Goal: Navigation & Orientation: Find specific page/section

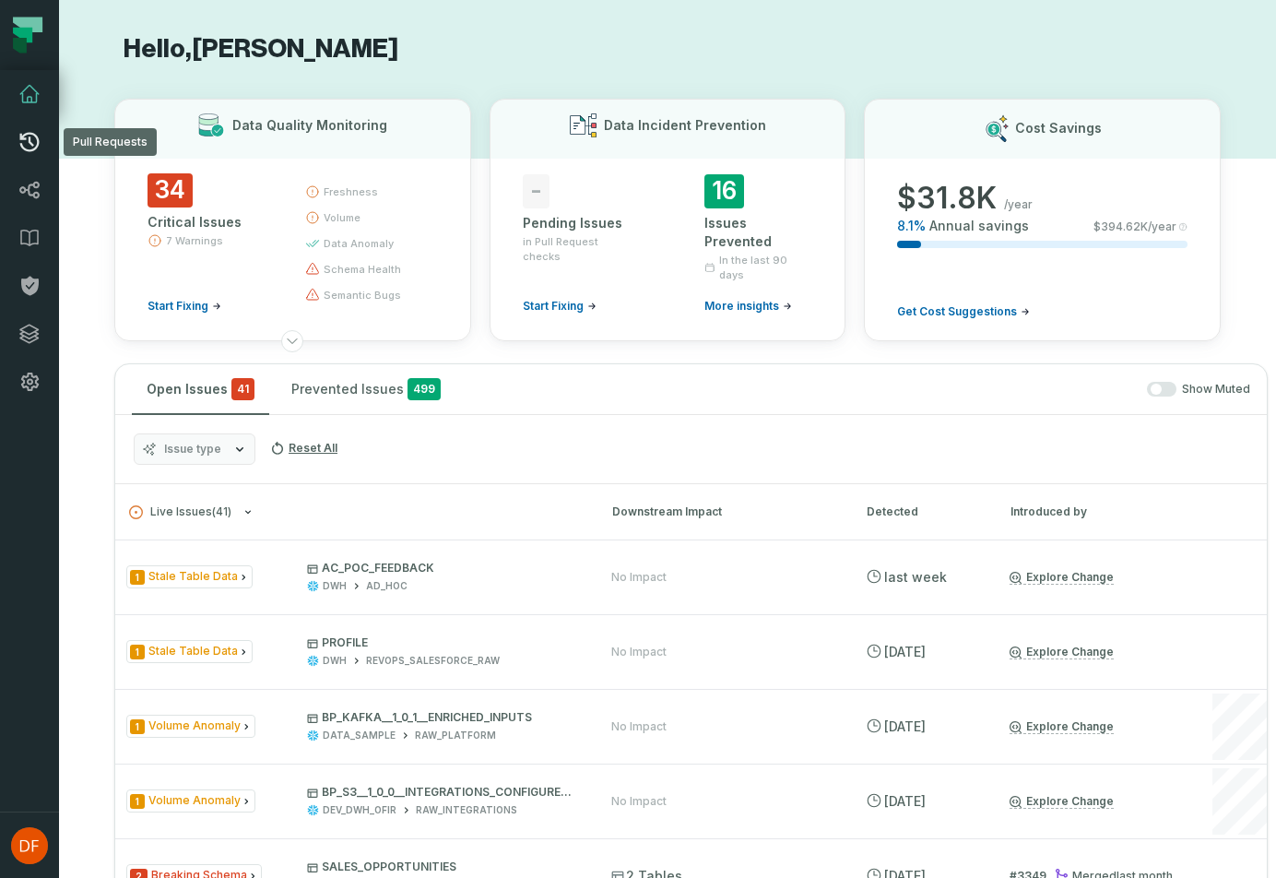
click at [24, 120] on link "Pull Requests" at bounding box center [29, 142] width 59 height 48
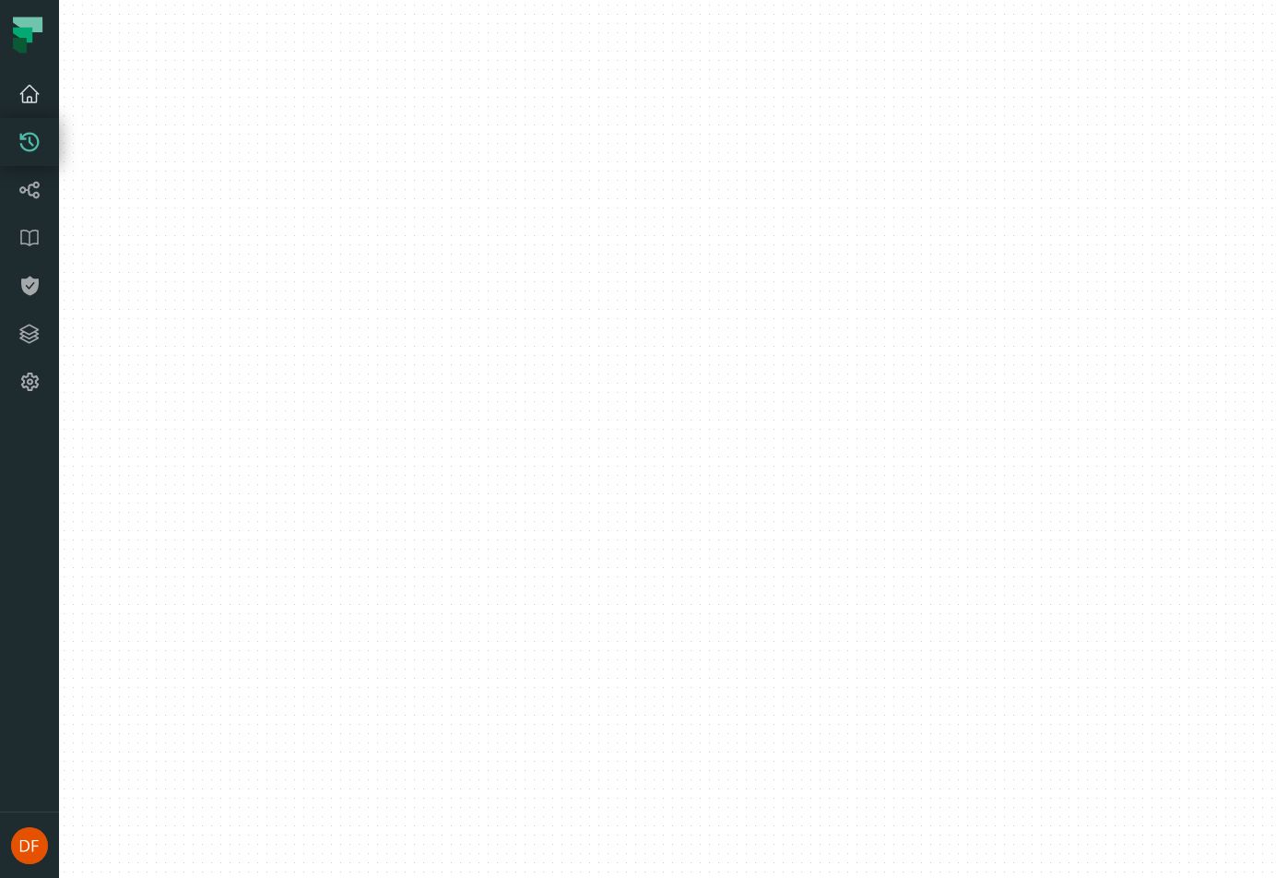
click at [37, 103] on icon at bounding box center [29, 94] width 22 height 22
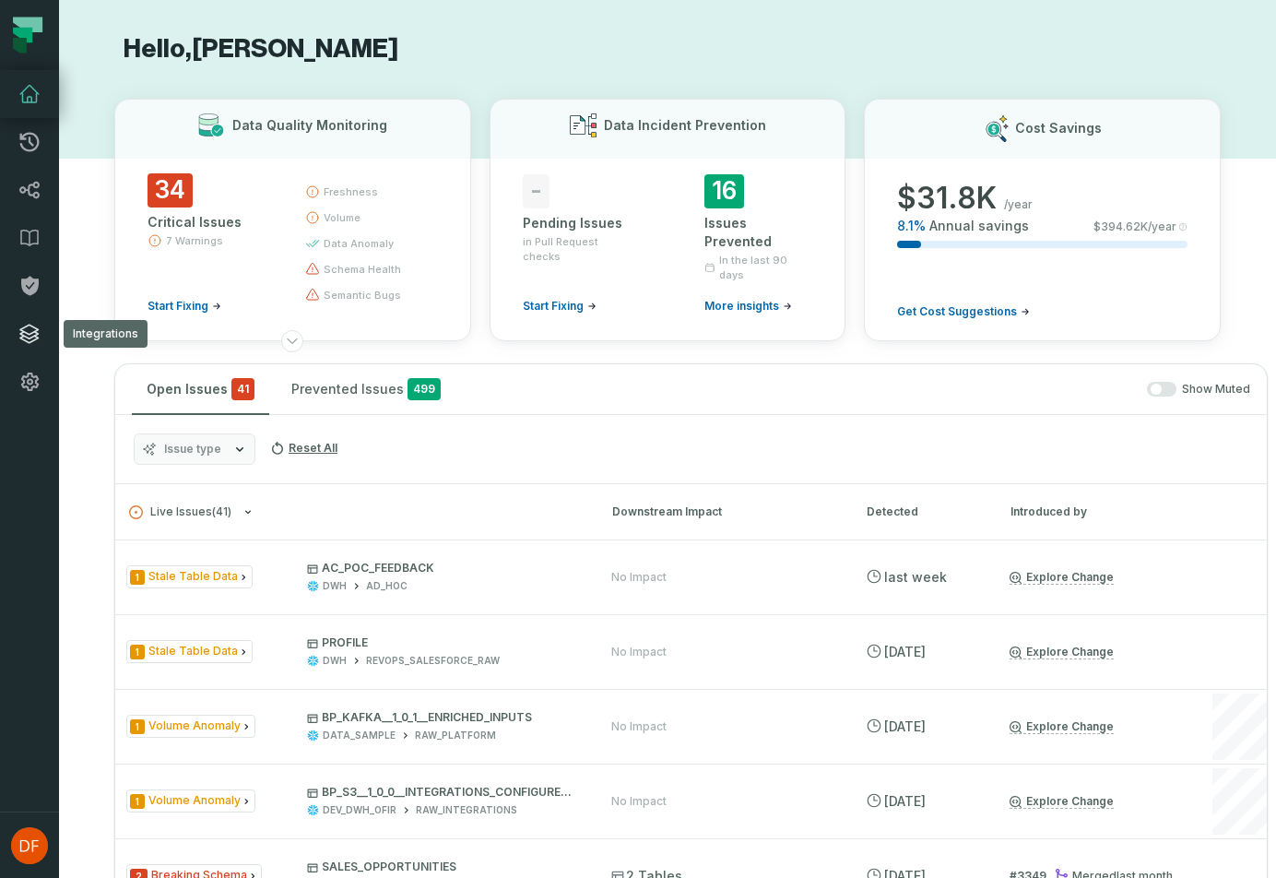
click at [42, 338] on link "Integrations" at bounding box center [29, 334] width 59 height 48
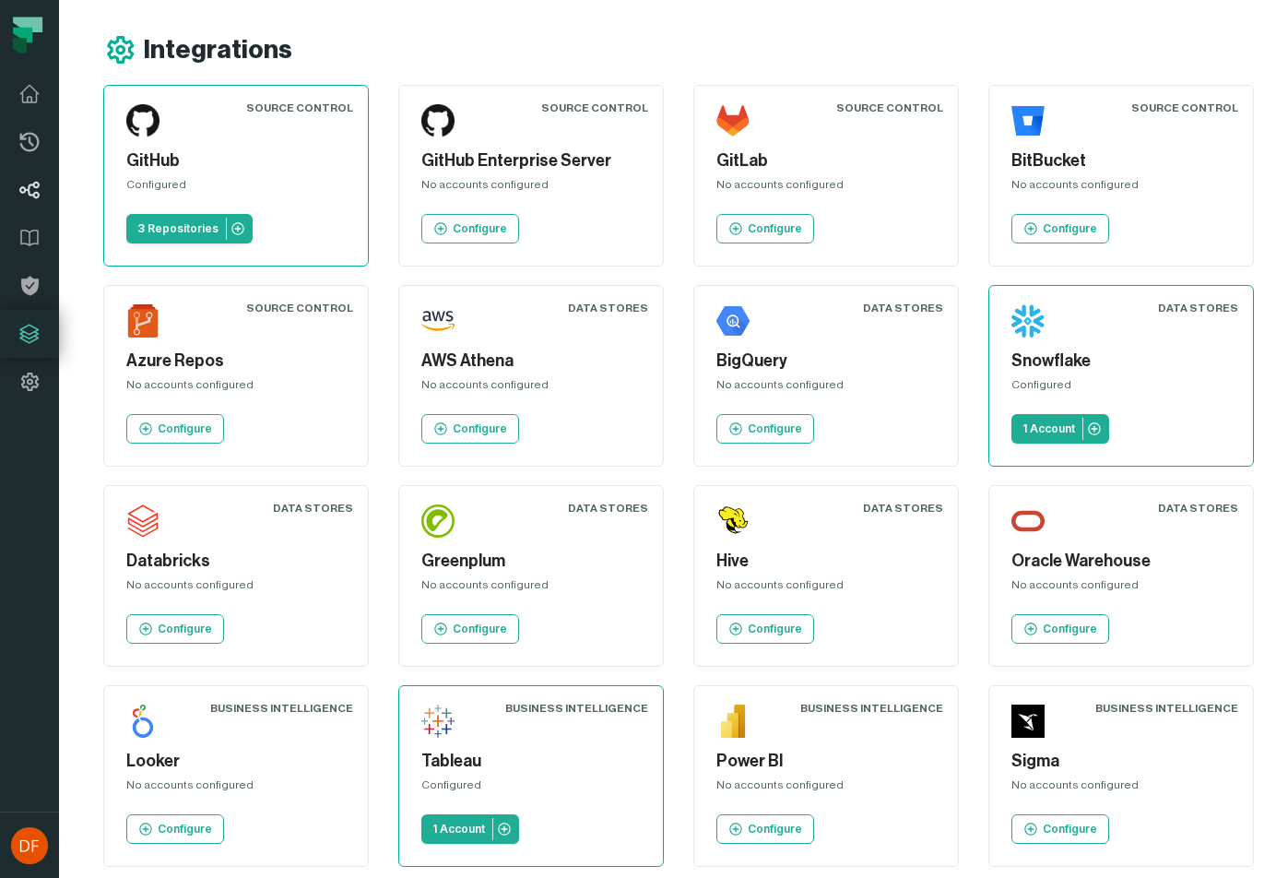
click at [45, 197] on link "Lineage" at bounding box center [29, 190] width 59 height 48
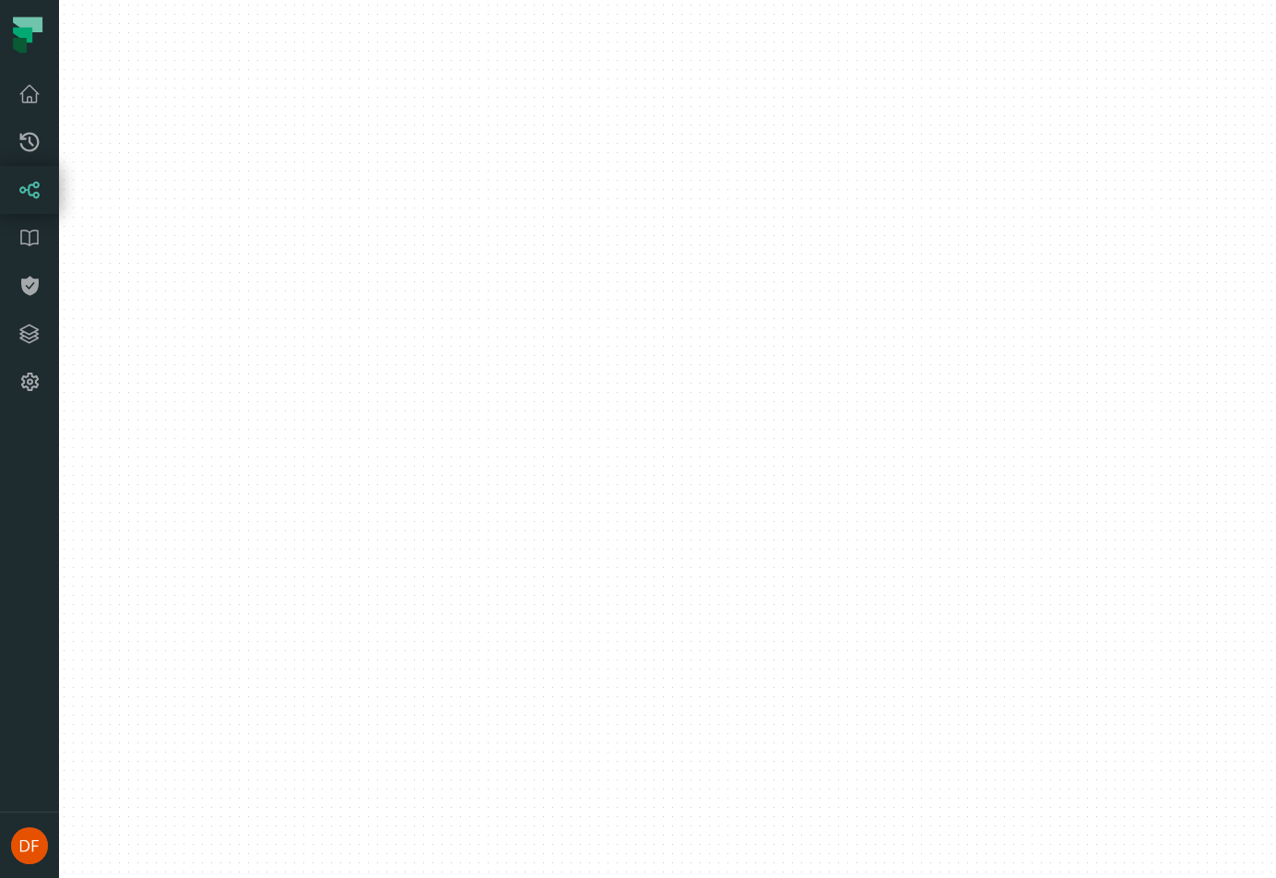
click at [45, 197] on link "Lineage" at bounding box center [29, 190] width 59 height 48
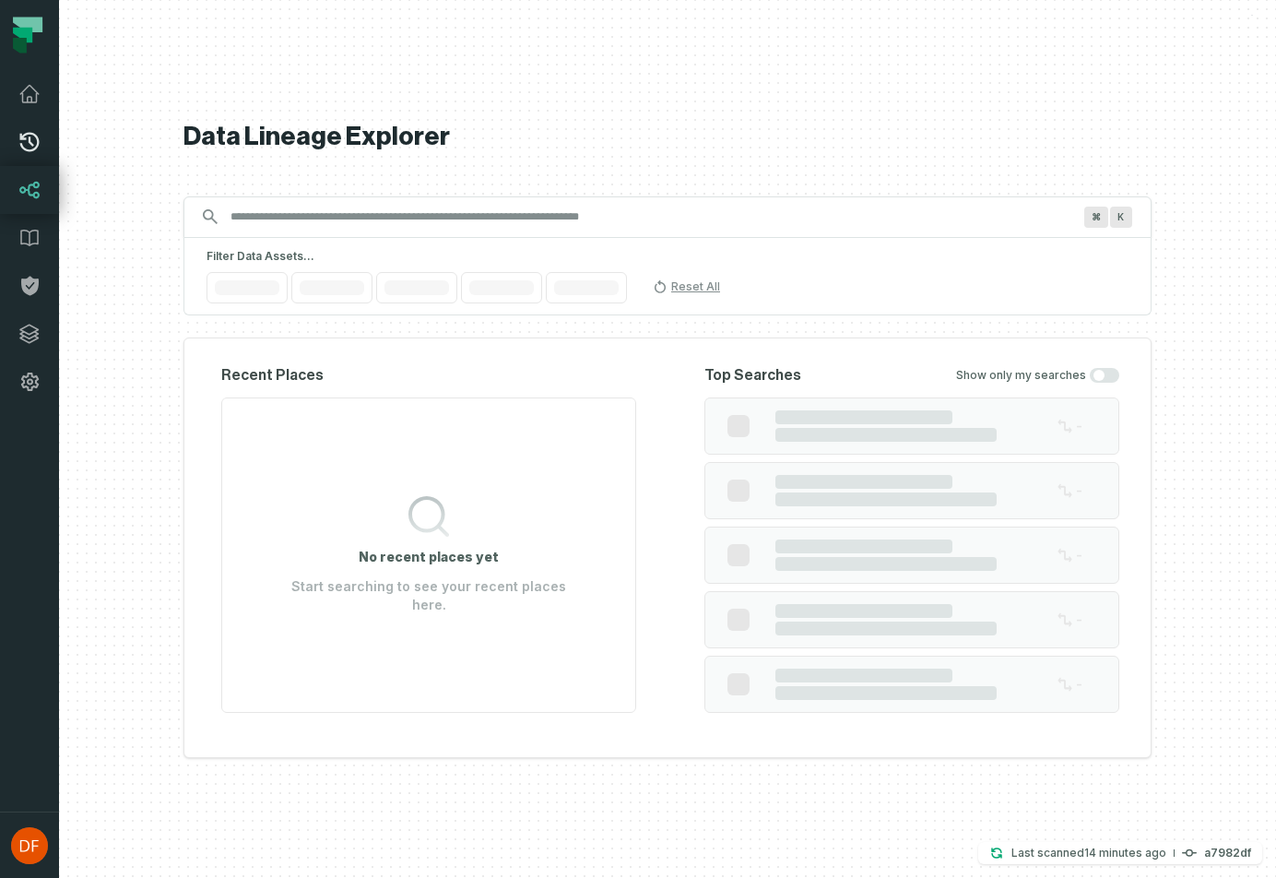
click at [36, 148] on icon at bounding box center [29, 142] width 19 height 19
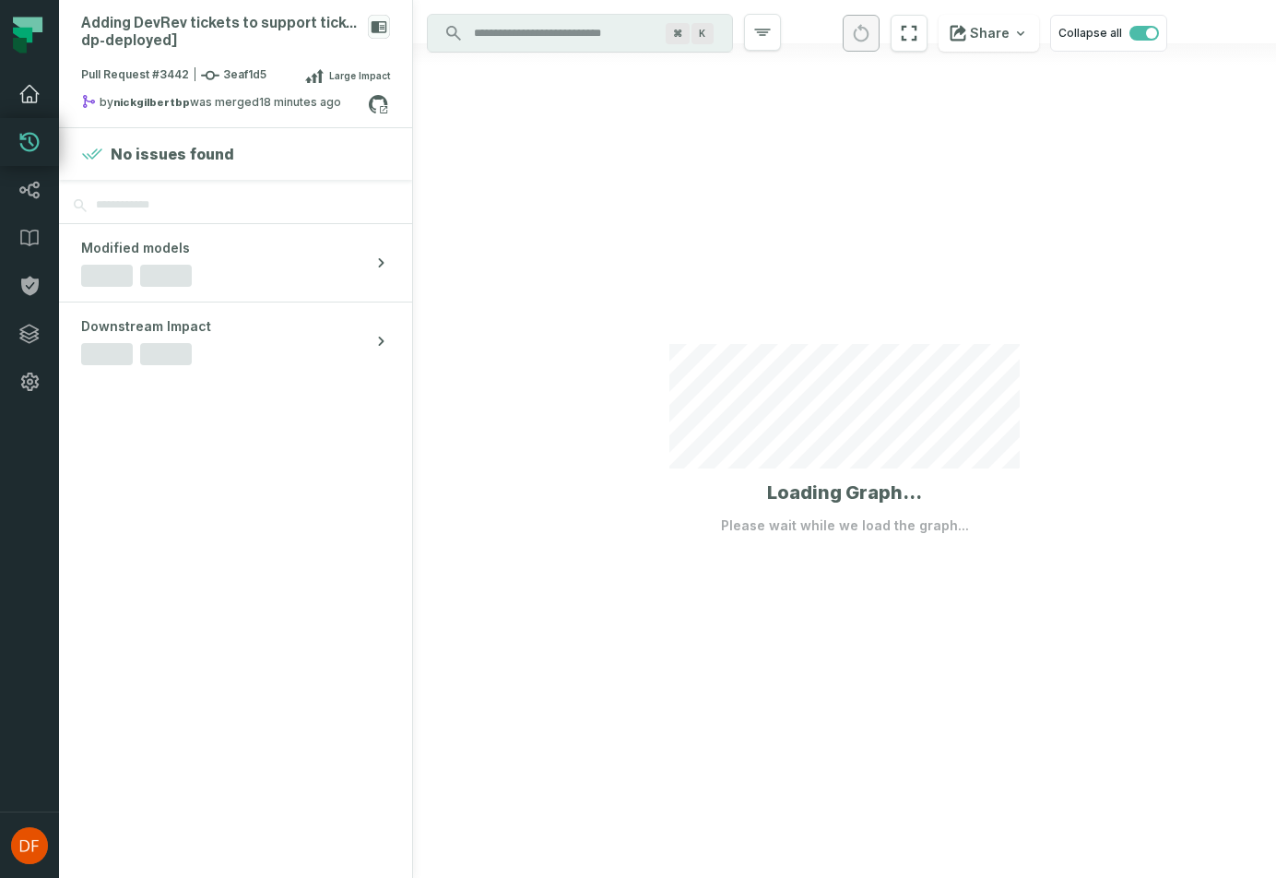
click at [30, 93] on icon at bounding box center [29, 94] width 22 height 22
